Goal: Task Accomplishment & Management: Use online tool/utility

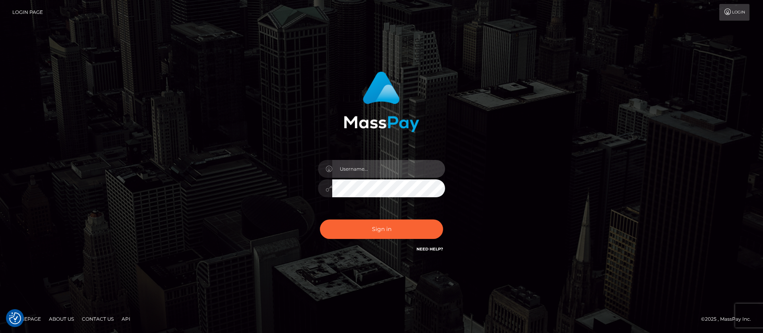
click at [369, 168] on input "text" at bounding box center [388, 169] width 113 height 18
type input "APteam.medley"
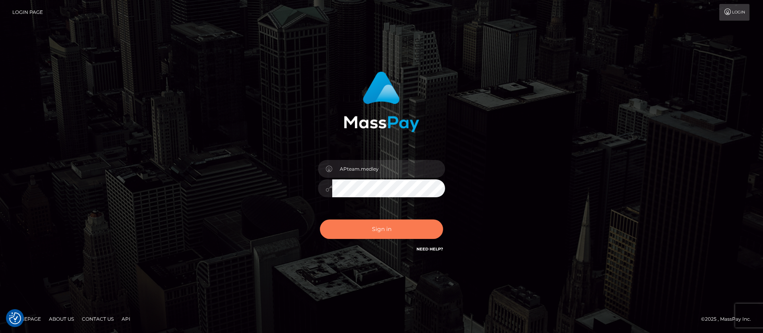
click at [374, 228] on button "Sign in" at bounding box center [381, 229] width 123 height 19
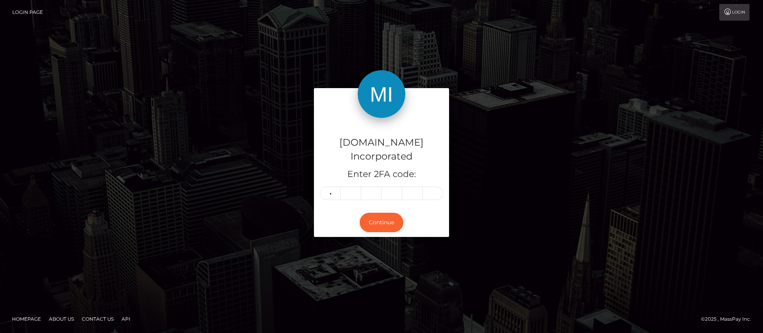
type input "0"
type input "3"
type input "2"
type input "0"
type input "9"
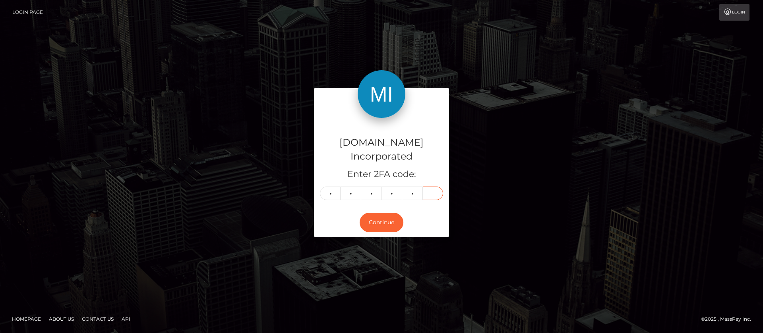
type input "3"
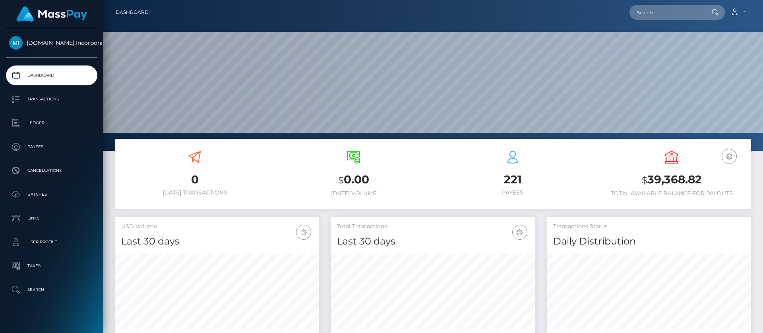
scroll to position [142, 204]
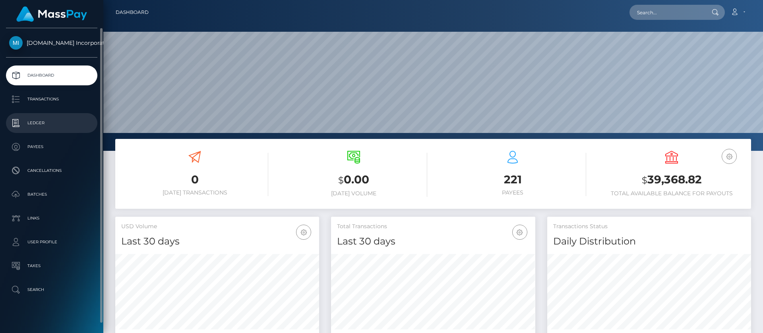
click at [42, 123] on p "Ledger" at bounding box center [51, 123] width 85 height 12
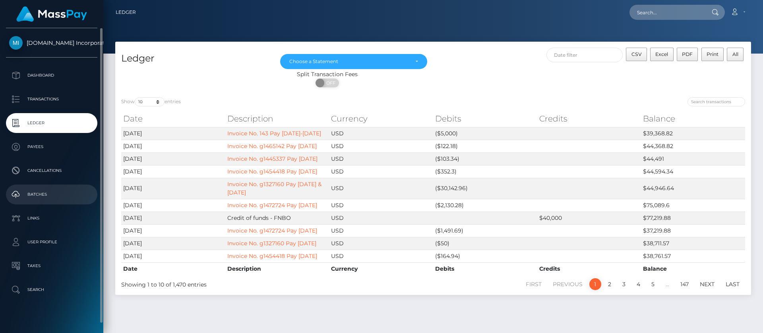
click at [38, 195] on p "Batches" at bounding box center [51, 195] width 85 height 12
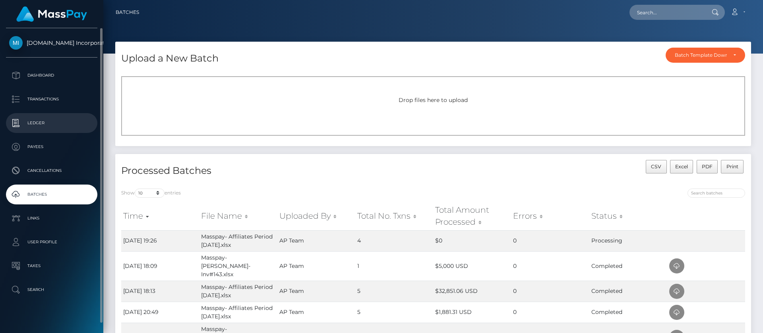
click at [45, 124] on p "Ledger" at bounding box center [51, 123] width 85 height 12
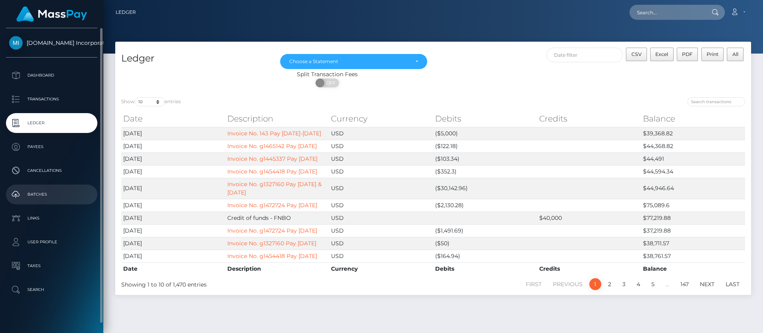
click at [40, 194] on p "Batches" at bounding box center [51, 195] width 85 height 12
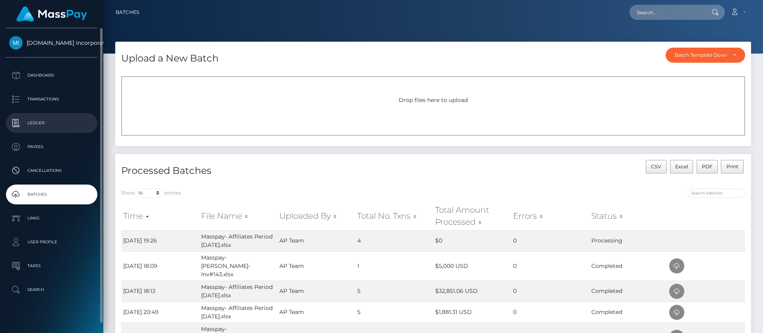
click at [37, 126] on p "Ledger" at bounding box center [51, 123] width 85 height 12
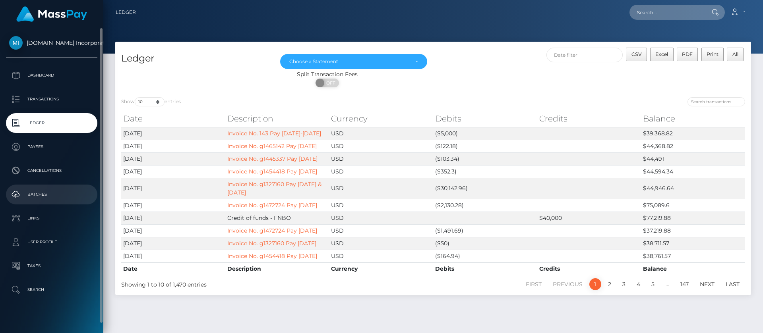
click at [41, 192] on p "Batches" at bounding box center [51, 195] width 85 height 12
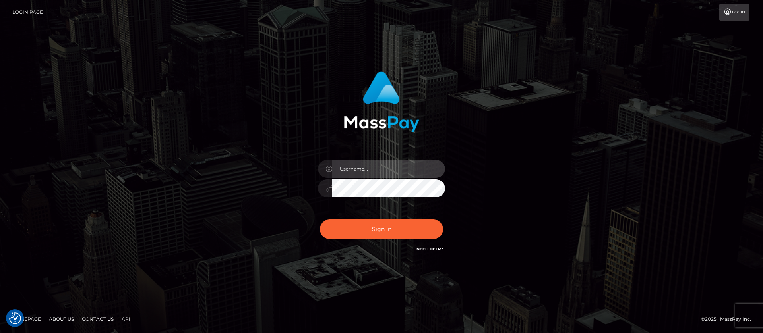
click at [356, 163] on input "text" at bounding box center [388, 169] width 113 height 18
type input "APteam.medley"
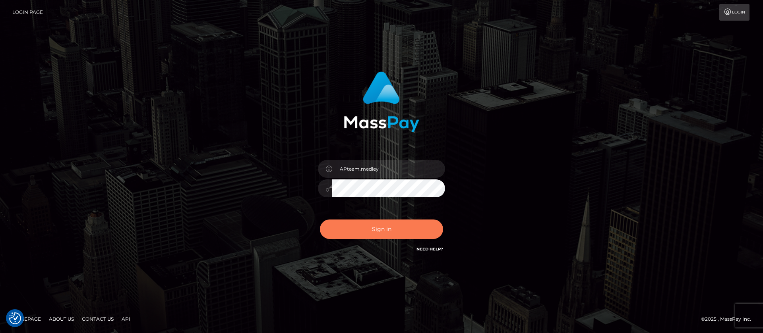
click at [393, 231] on button "Sign in" at bounding box center [381, 229] width 123 height 19
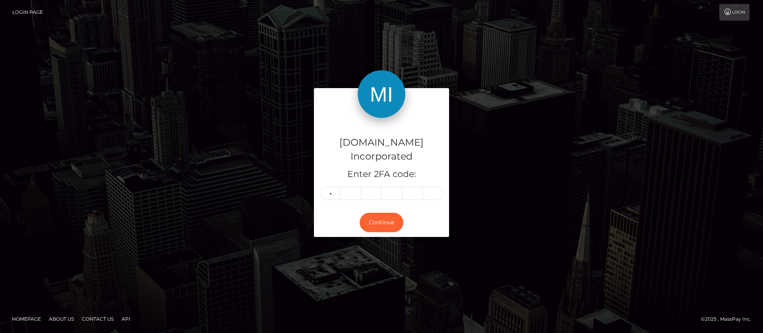
type input "2"
type input "8"
type input "0"
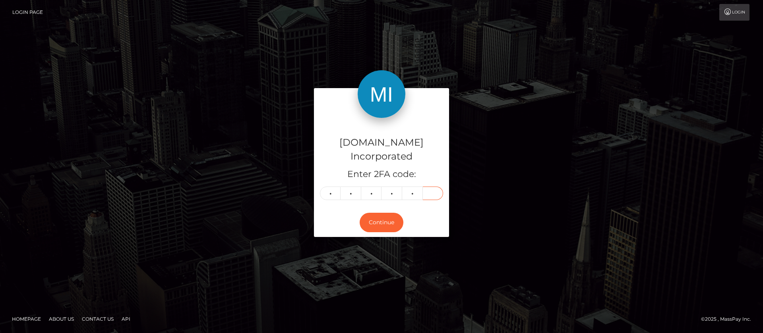
type input "0"
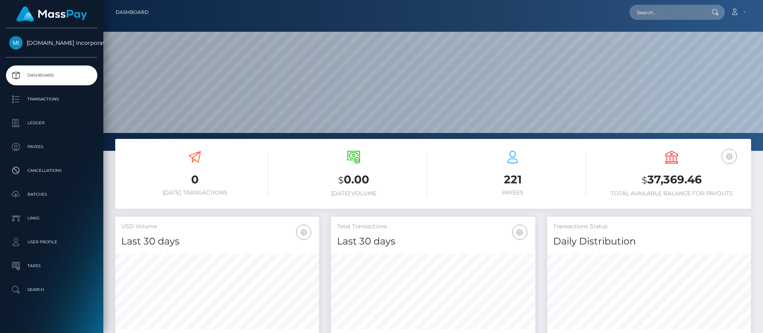
scroll to position [142, 204]
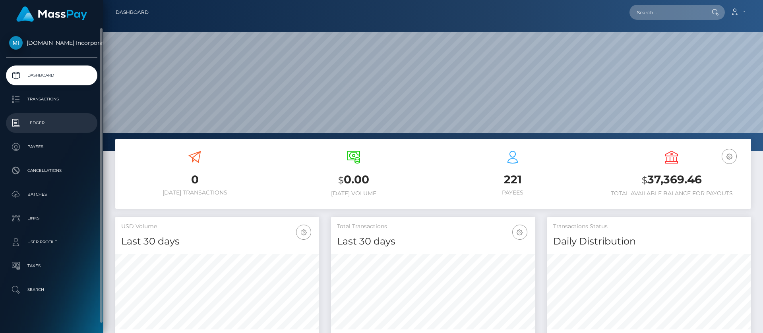
click at [40, 124] on p "Ledger" at bounding box center [51, 123] width 85 height 12
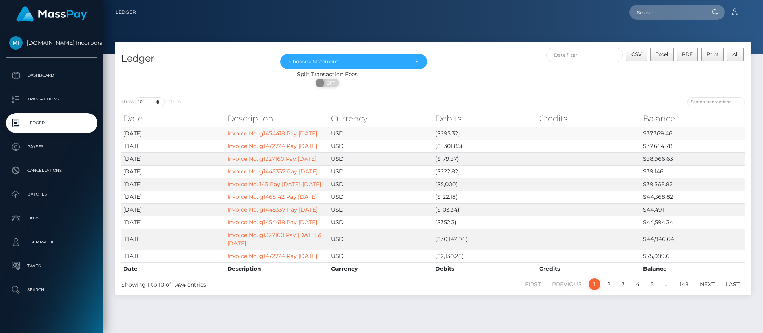
click at [255, 136] on link "Invoice No. g1454418 Pay [DATE]" at bounding box center [272, 133] width 90 height 7
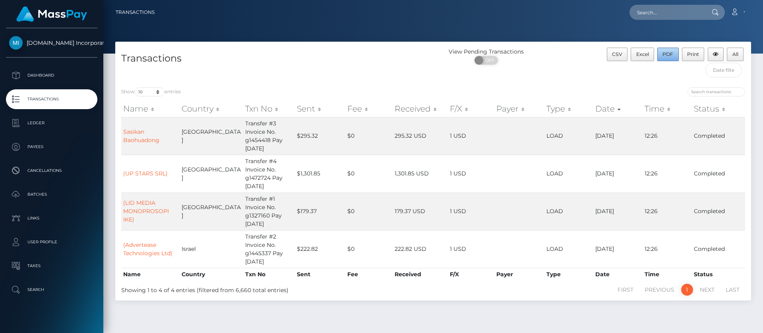
click at [672, 55] on span "PDF" at bounding box center [668, 54] width 11 height 6
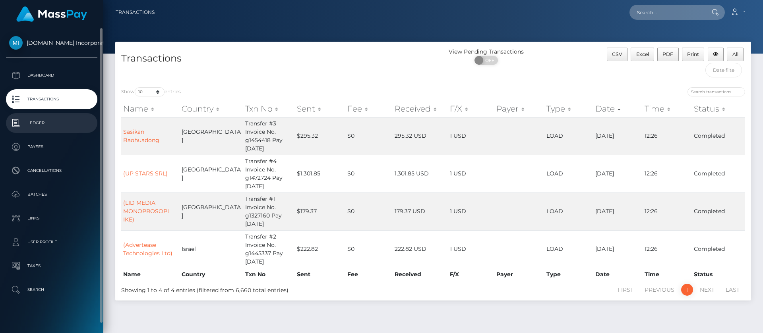
click at [43, 123] on p "Ledger" at bounding box center [51, 123] width 85 height 12
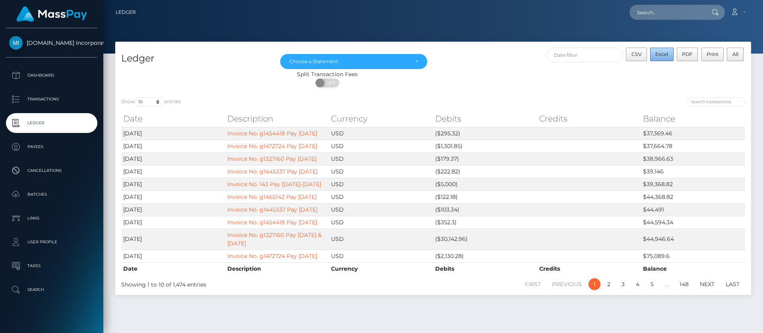
click at [665, 52] on span "Excel" at bounding box center [661, 54] width 13 height 6
click at [741, 14] on link "Account" at bounding box center [737, 12] width 23 height 17
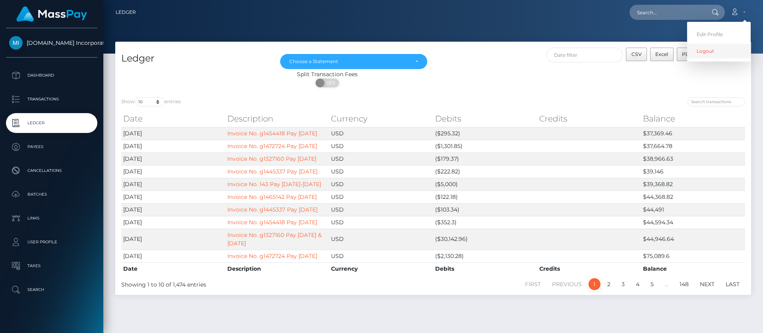
click at [699, 50] on link "Logout" at bounding box center [719, 51] width 64 height 15
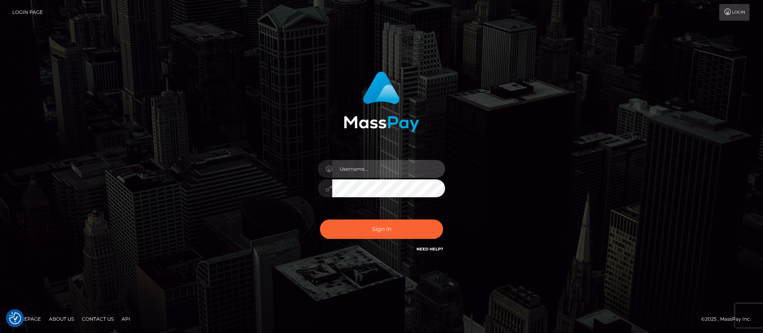
click at [359, 169] on input "text" at bounding box center [388, 169] width 113 height 18
type input "APteam"
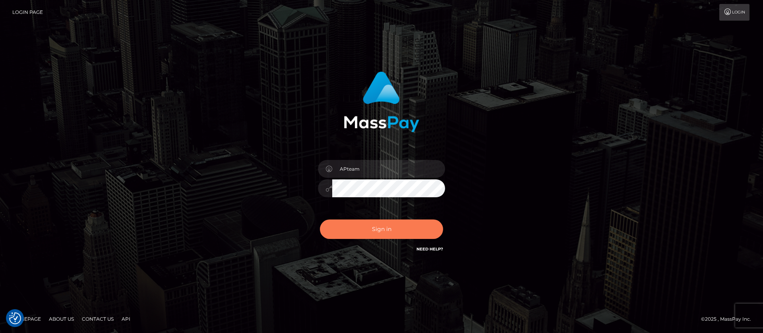
click at [370, 233] on button "Sign in" at bounding box center [381, 229] width 123 height 19
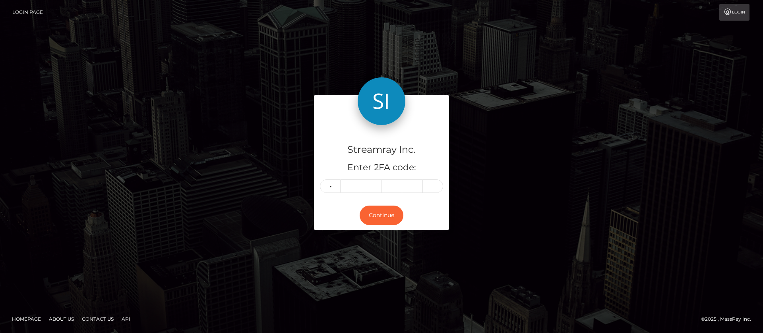
type input "7"
type input "1"
type input "8"
type input "5"
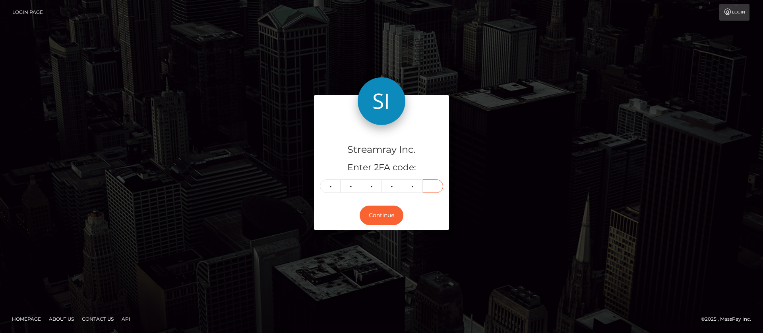
type input "4"
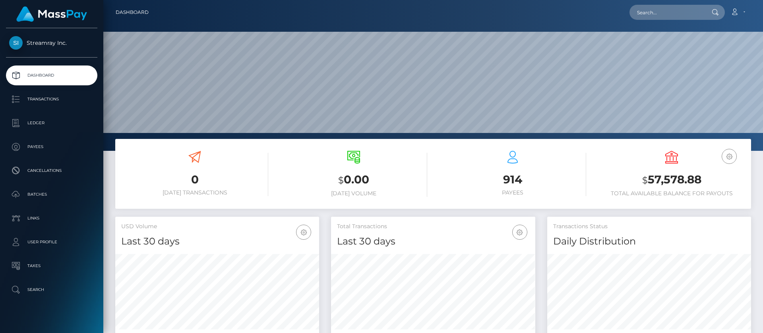
scroll to position [142, 204]
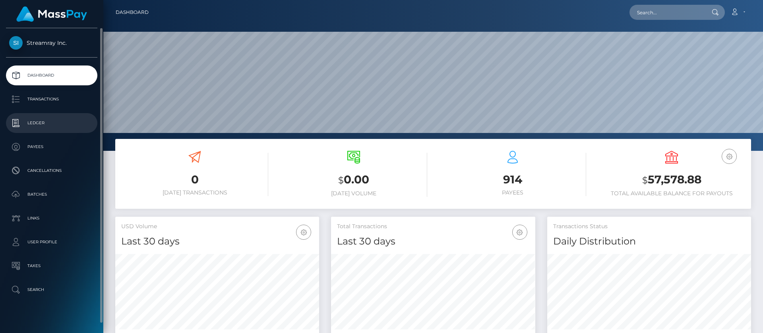
click at [41, 125] on p "Ledger" at bounding box center [51, 123] width 85 height 12
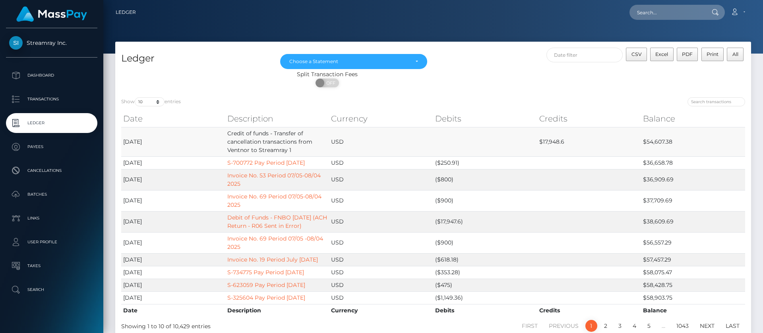
click at [657, 144] on td "$54,607.38" at bounding box center [693, 141] width 104 height 29
click at [725, 215] on td "$38,609.69" at bounding box center [693, 221] width 104 height 21
